Goal: Navigation & Orientation: Find specific page/section

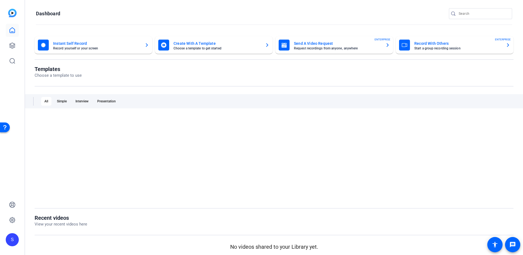
click at [96, 17] on openreel-page-title "Dashboard" at bounding box center [274, 13] width 476 height 11
